Goal: Check status: Check status

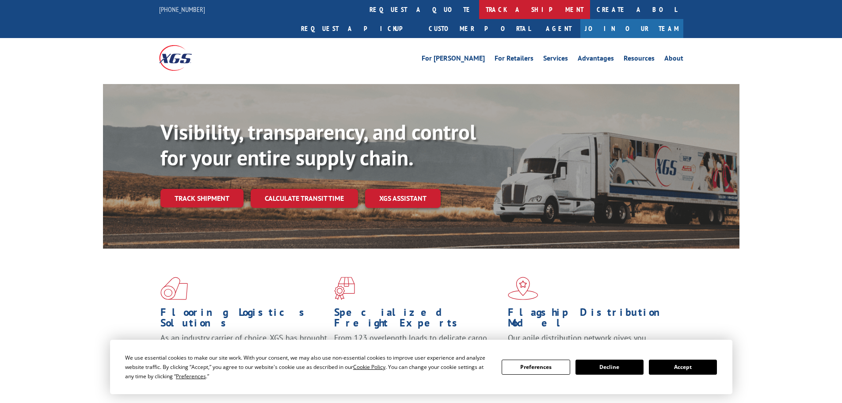
click at [479, 11] on link "track a shipment" at bounding box center [534, 9] width 111 height 19
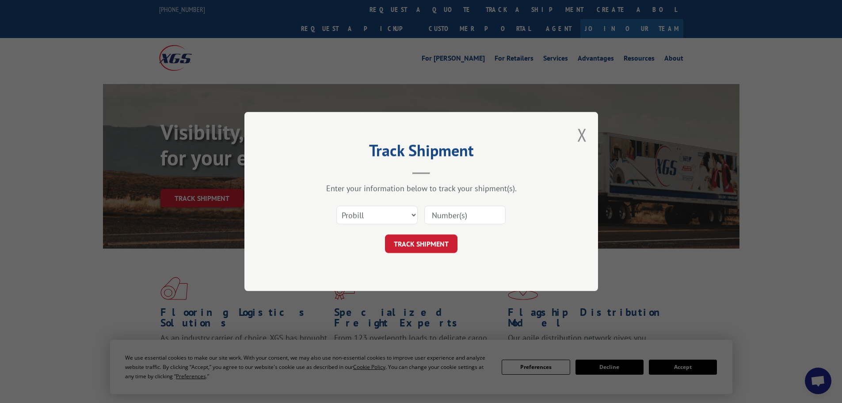
click at [462, 212] on input at bounding box center [464, 215] width 81 height 19
paste input "17207713BOL"
type input "17207713BOL"
click at [387, 211] on select "Select category... Probill BOL PO" at bounding box center [376, 215] width 81 height 19
click at [434, 240] on button "TRACK SHIPMENT" at bounding box center [421, 243] width 73 height 19
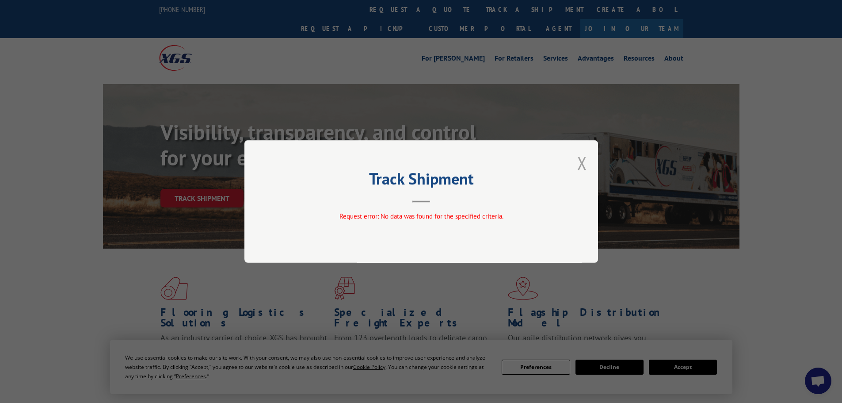
click at [585, 163] on button "Close modal" at bounding box center [582, 162] width 10 height 23
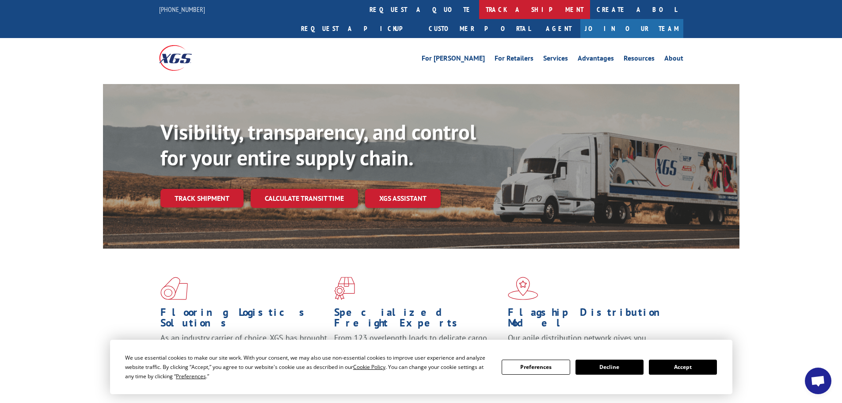
click at [479, 6] on link "track a shipment" at bounding box center [534, 9] width 111 height 19
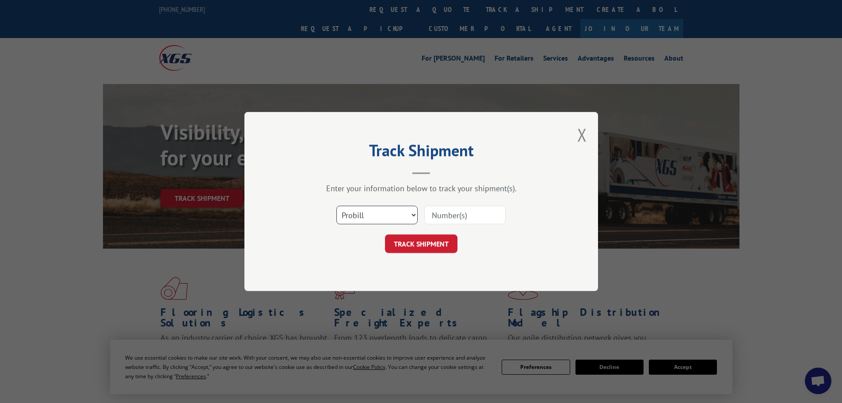
click at [398, 216] on select "Select category... Probill BOL PO" at bounding box center [376, 215] width 81 height 19
select select "po"
click at [336, 206] on select "Select category... Probill BOL PO" at bounding box center [376, 215] width 81 height 19
paste input "20558256"
type input "20558256"
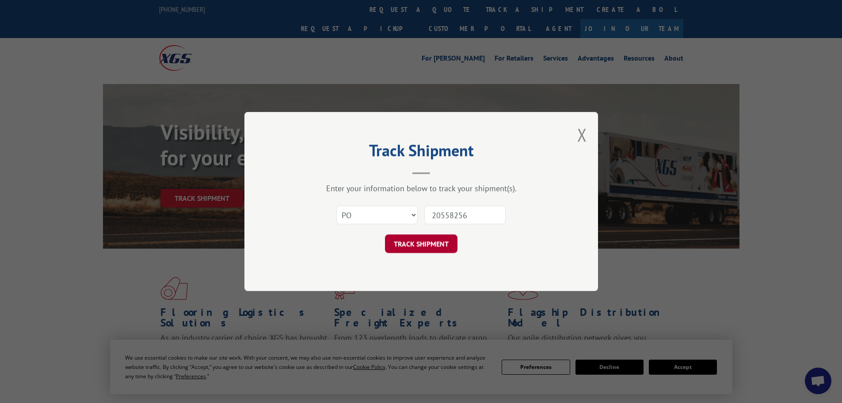
click at [427, 244] on button "TRACK SHIPMENT" at bounding box center [421, 243] width 73 height 19
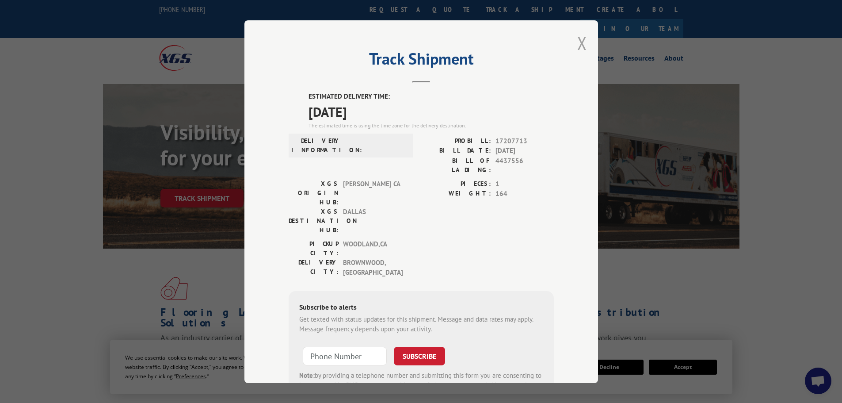
click at [581, 40] on button "Close modal" at bounding box center [582, 42] width 10 height 23
